Goal: Complete application form

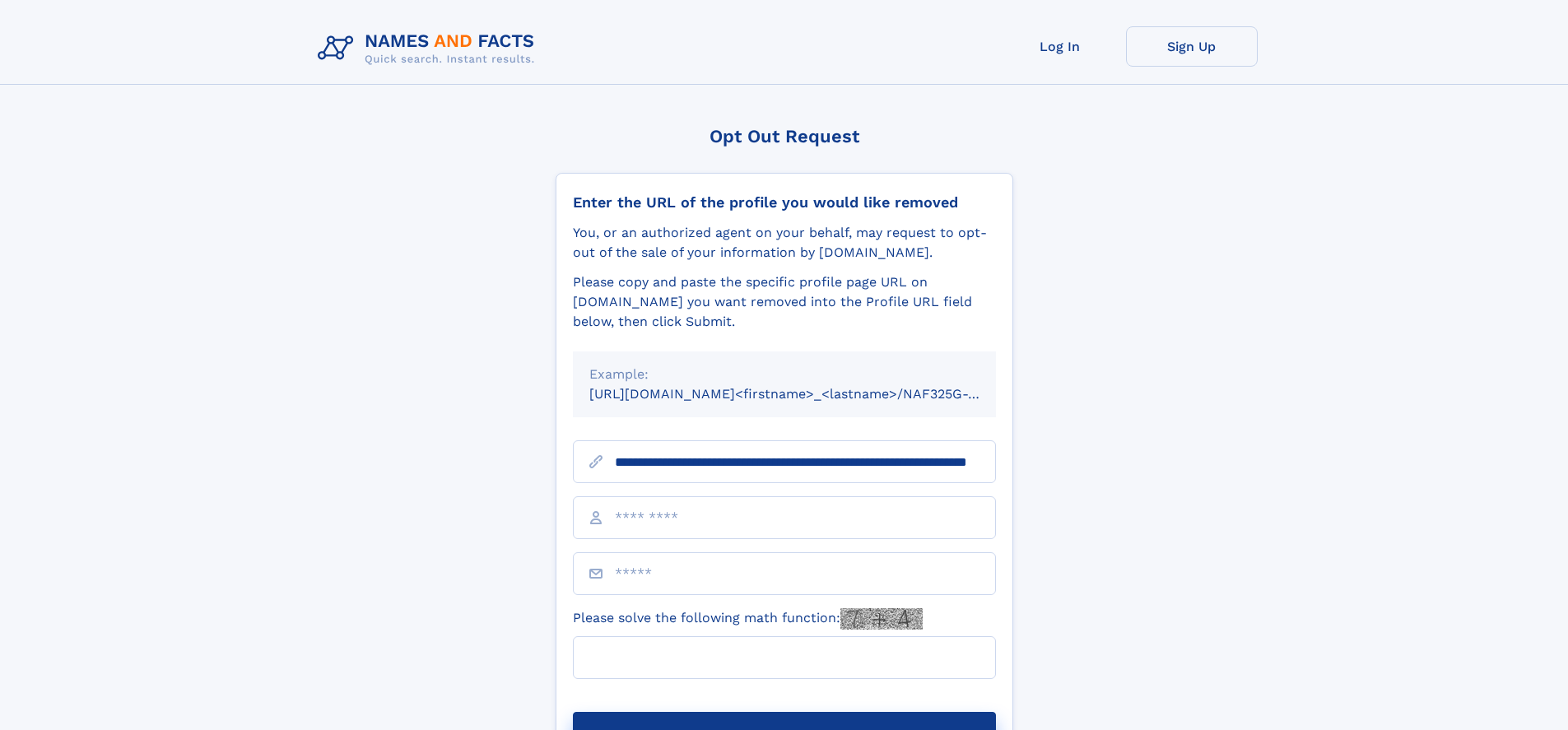
scroll to position [0, 151]
type input "**********"
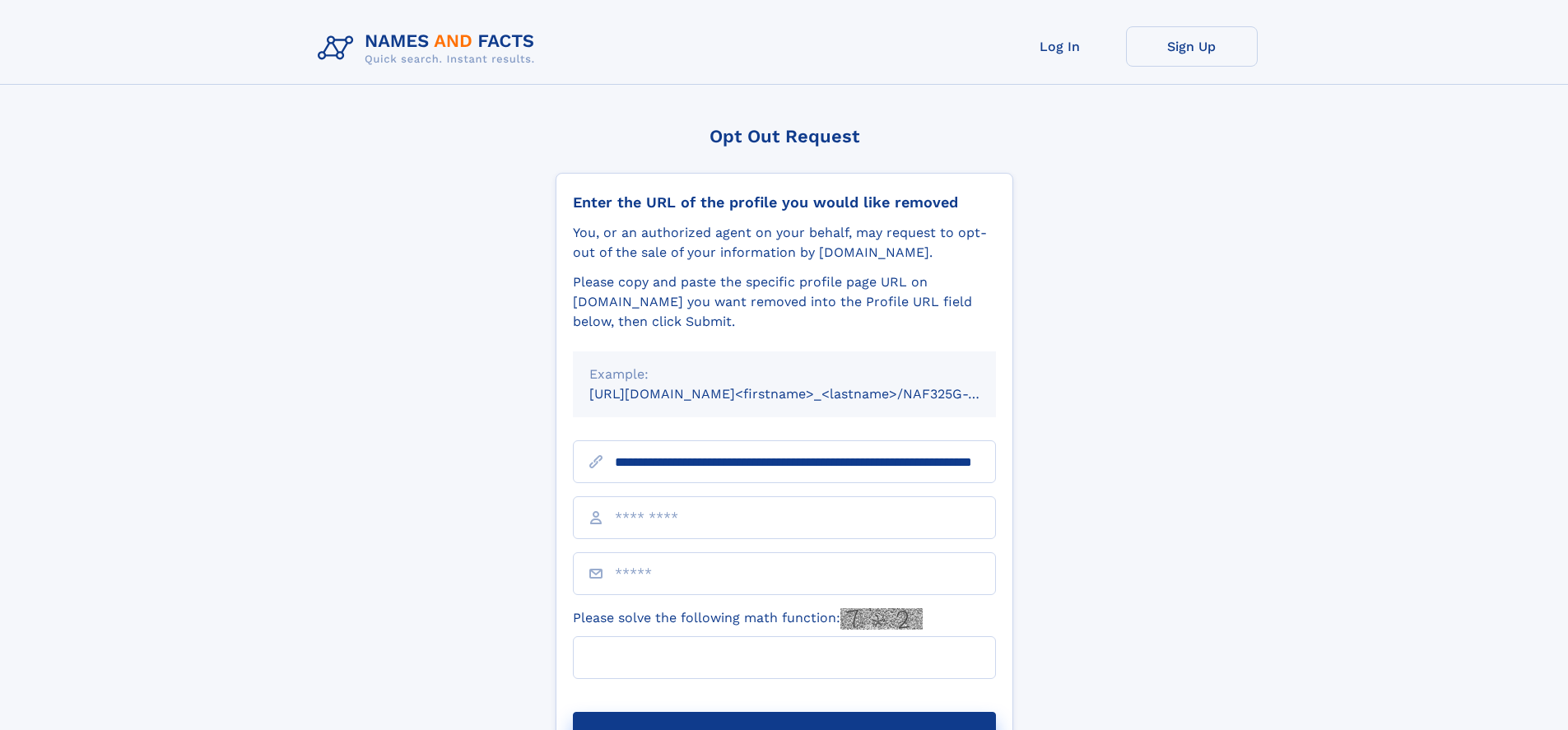
scroll to position [0, 151]
type input "**********"
